Goal: Task Accomplishment & Management: Use online tool/utility

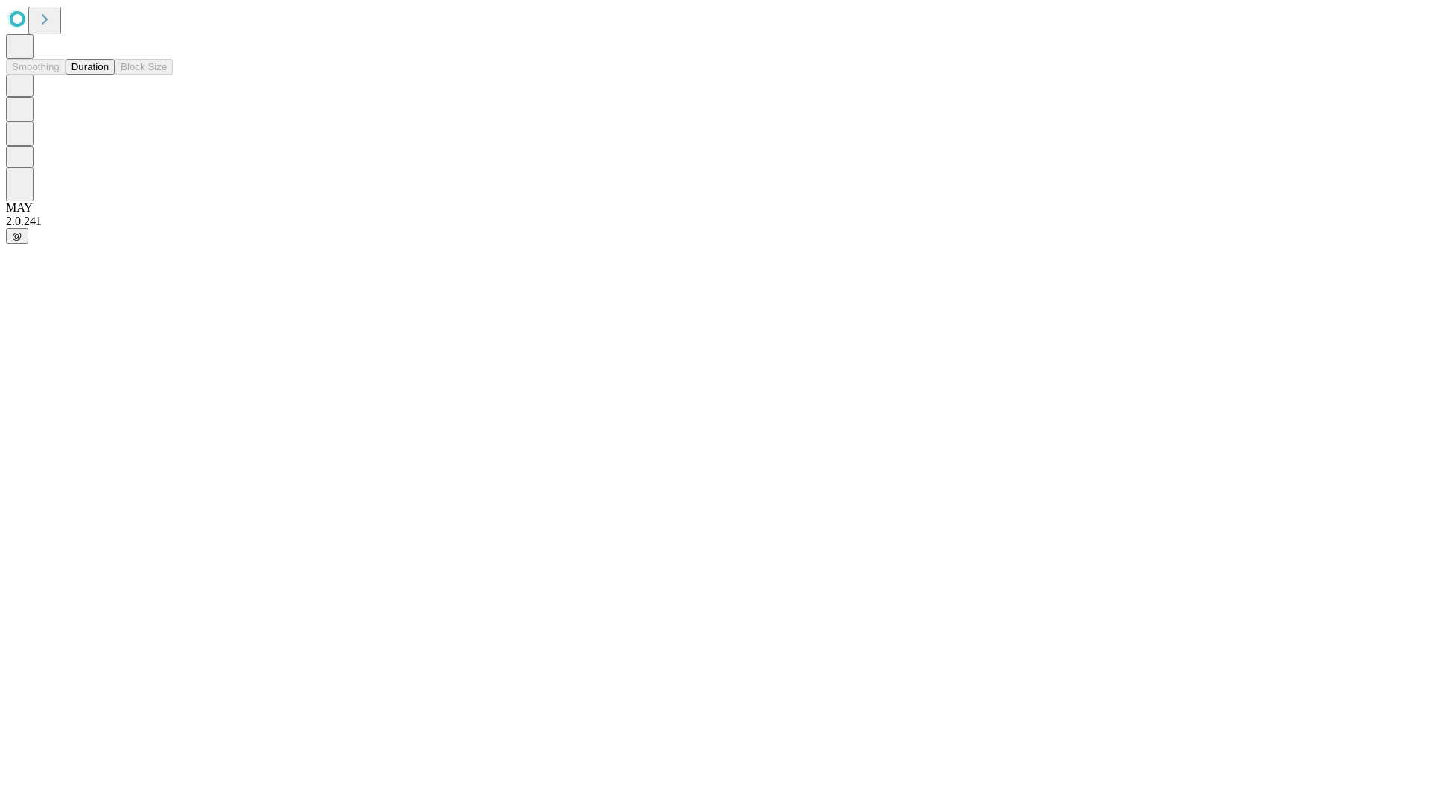
click at [109, 74] on button "Duration" at bounding box center [90, 67] width 49 height 16
click at [167, 347] on input "text" at bounding box center [114, 354] width 106 height 15
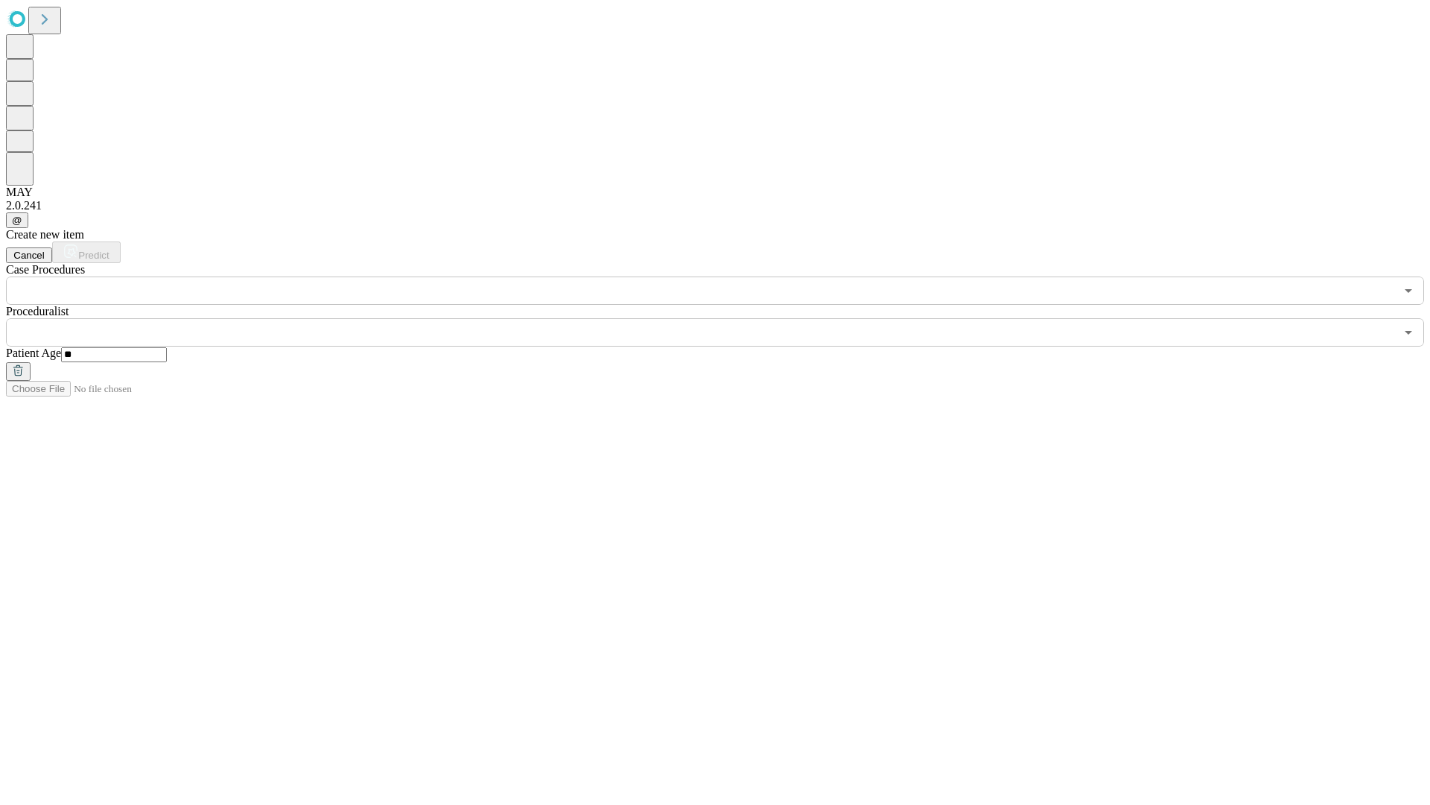
type input "**"
click at [726, 318] on input "text" at bounding box center [700, 332] width 1389 height 28
